Goal: Task Accomplishment & Management: Manage account settings

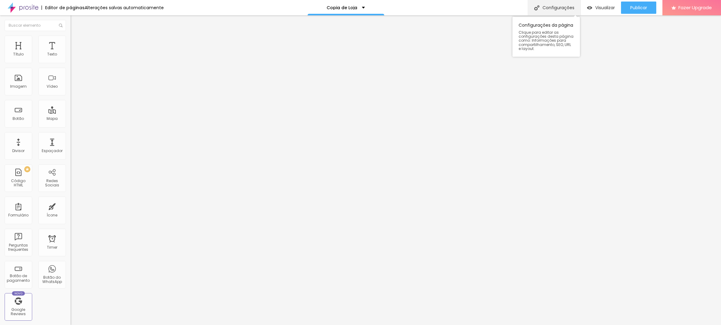
click at [547, 9] on div "Configurações" at bounding box center [553, 7] width 53 height 15
drag, startPoint x: 341, startPoint y: 94, endPoint x: 217, endPoint y: 94, distance: 123.2
type input "Álbuns - Mês do Consumidor 2025"
drag, startPoint x: 345, startPoint y: 127, endPoint x: 307, endPoint y: 125, distance: 38.4
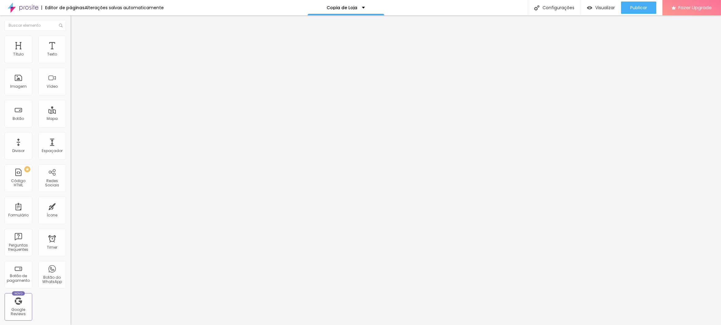
type input "/albuns"
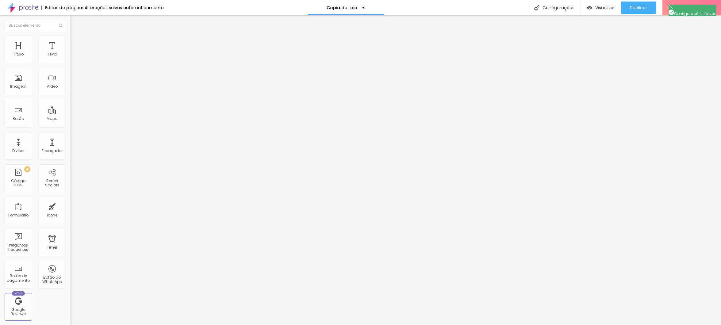
drag, startPoint x: 394, startPoint y: 92, endPoint x: 259, endPoint y: 90, distance: 135.2
drag, startPoint x: 346, startPoint y: 196, endPoint x: 237, endPoint y: 194, distance: 109.4
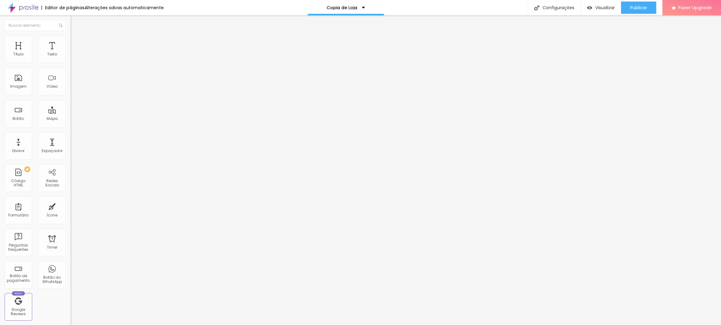
paste input "Álbuns - Mês do Consumidor 2025"
type input "Álbuns - Mês do Consumidor 2025"
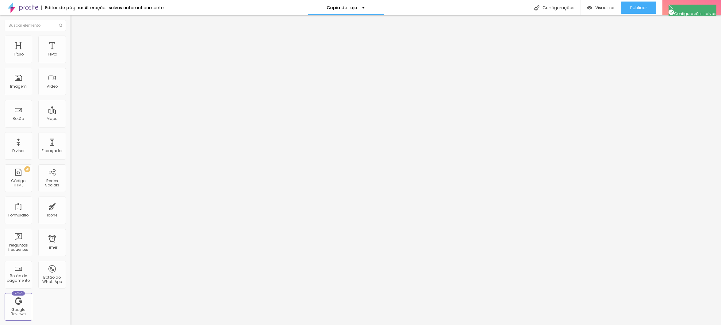
drag, startPoint x: 301, startPoint y: 252, endPoint x: 347, endPoint y: 260, distance: 46.7
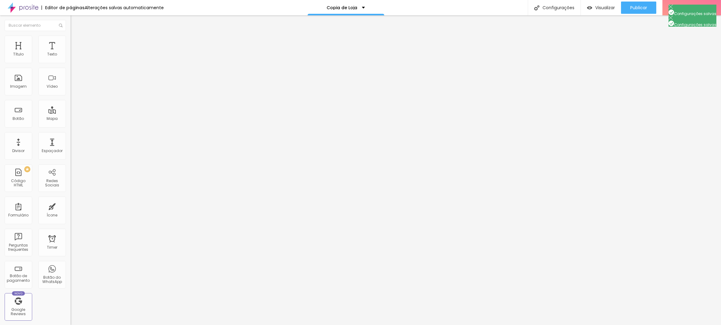
click at [472, 325] on div at bounding box center [360, 332] width 721 height 6
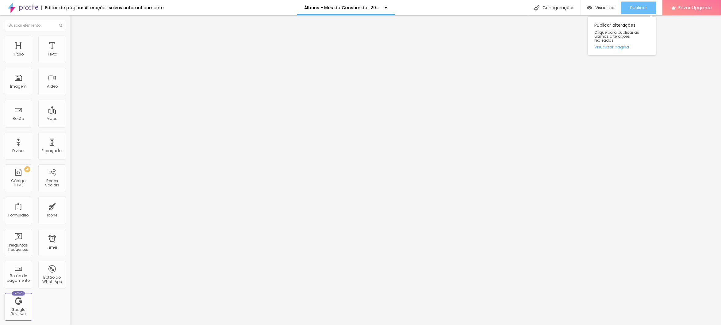
click at [638, 6] on span "Publicar" at bounding box center [638, 7] width 17 height 5
